Goal: Subscribe to service/newsletter

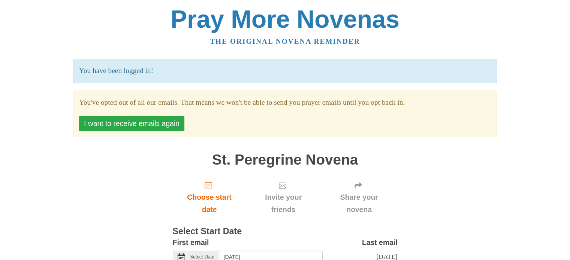
click at [172, 132] on button "I want to receive emails again" at bounding box center [131, 123] width 105 height 15
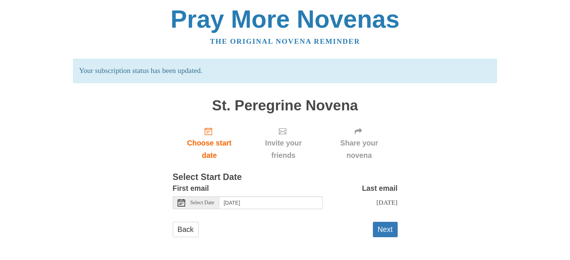
scroll to position [65, 0]
click at [205, 201] on span "Select Date" at bounding box center [202, 203] width 24 height 5
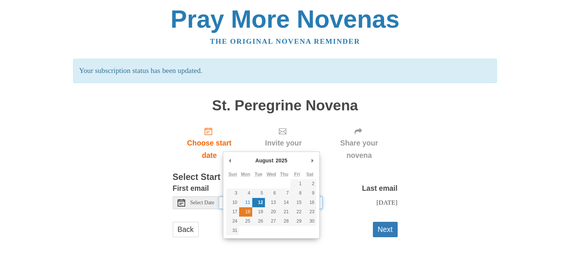
type input "[DATE]"
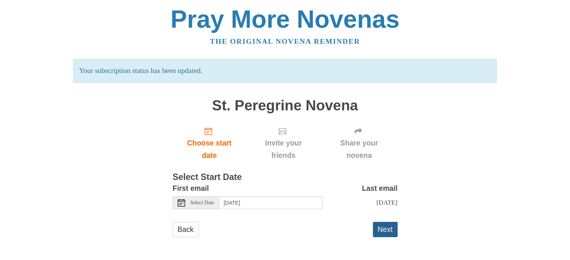
click at [382, 224] on button "Next" at bounding box center [385, 229] width 25 height 15
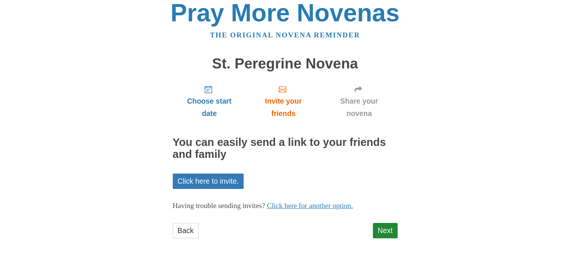
scroll to position [84, 0]
click at [388, 226] on link "Next" at bounding box center [385, 230] width 25 height 15
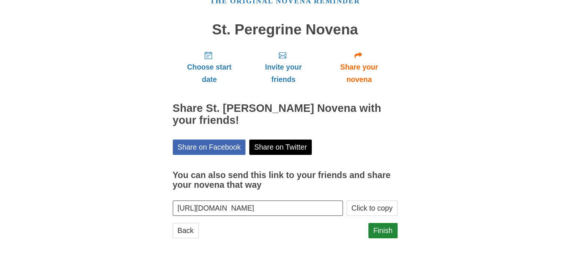
scroll to position [109, 0]
click at [384, 224] on link "Finish" at bounding box center [382, 230] width 29 height 15
